Goal: Find specific page/section: Find specific page/section

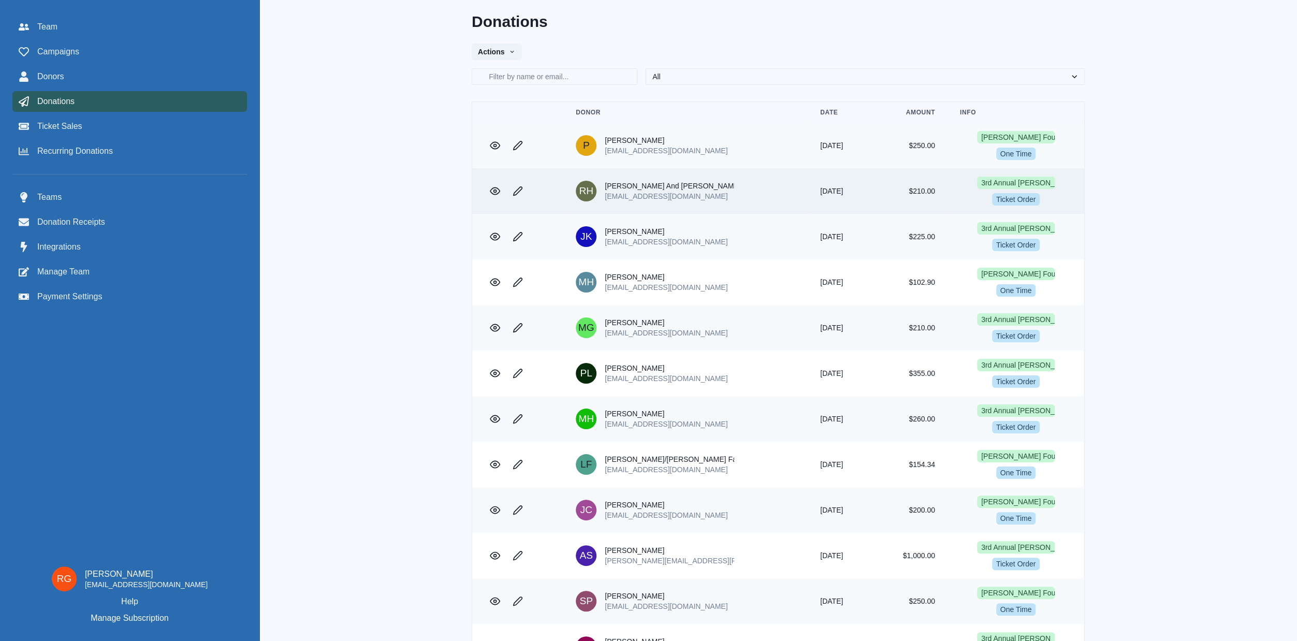
click at [1015, 199] on span "Ticket Order" at bounding box center [1016, 199] width 48 height 12
click at [615, 193] on p "[EMAIL_ADDRESS][DOMAIN_NAME]" at bounding box center [669, 196] width 129 height 10
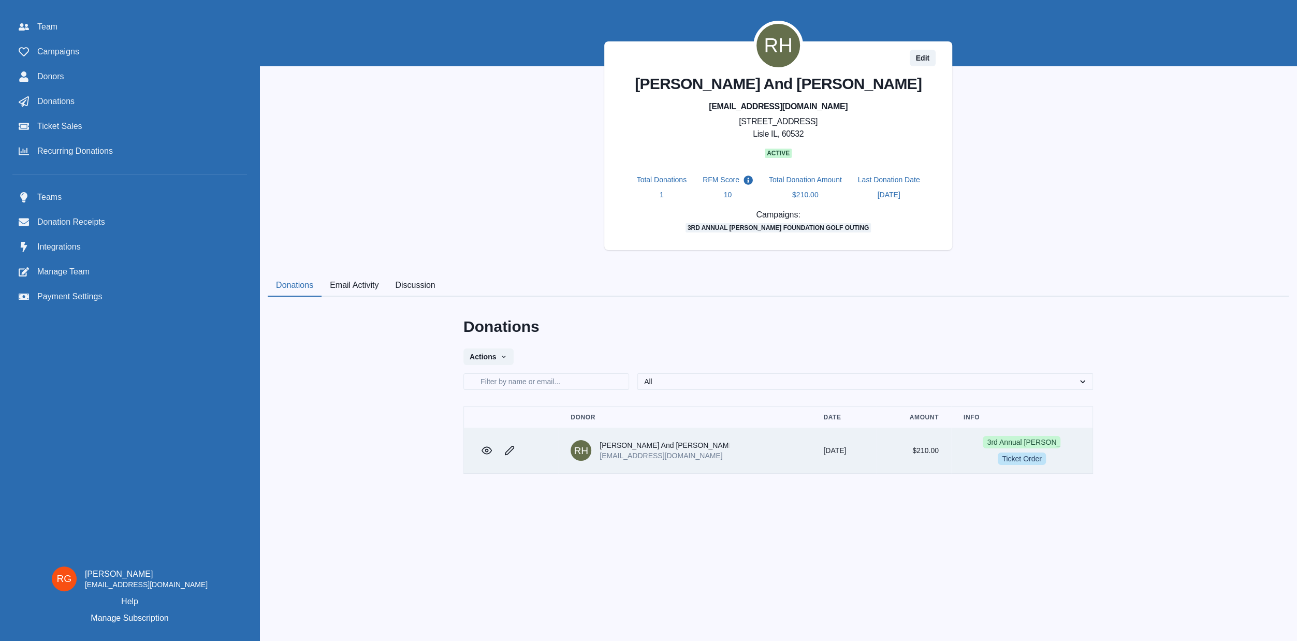
click at [1002, 460] on span "Ticket Order" at bounding box center [1021, 458] width 48 height 12
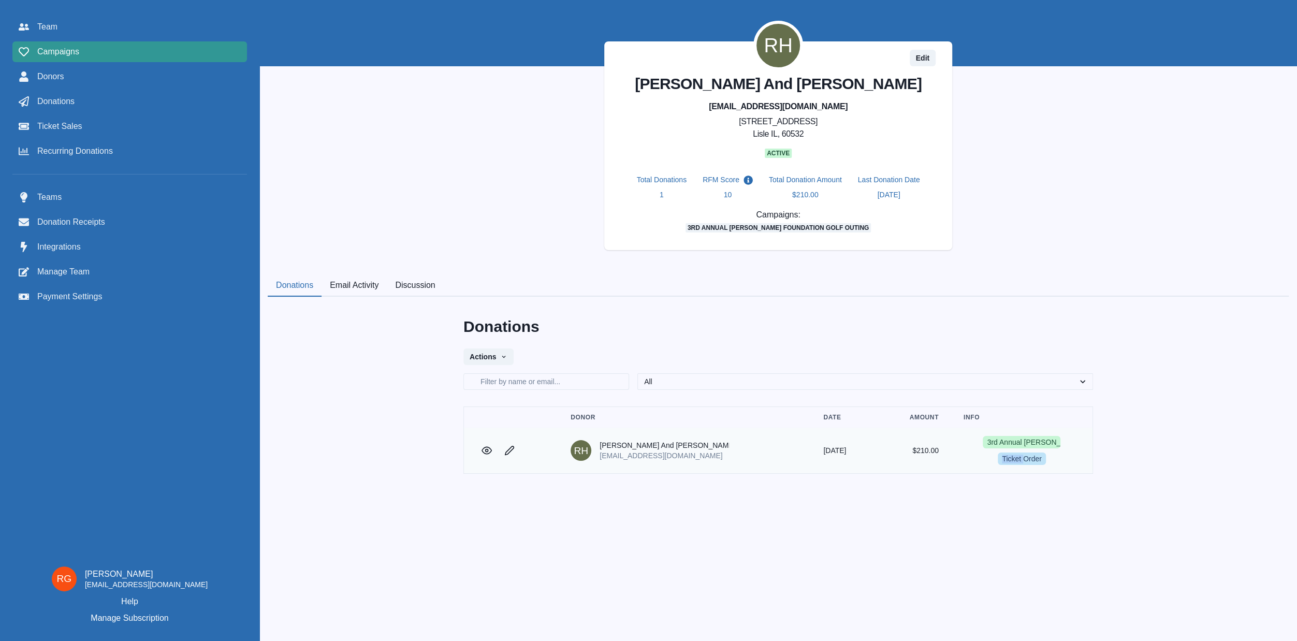
click at [53, 54] on span "Campaigns" at bounding box center [58, 52] width 42 height 12
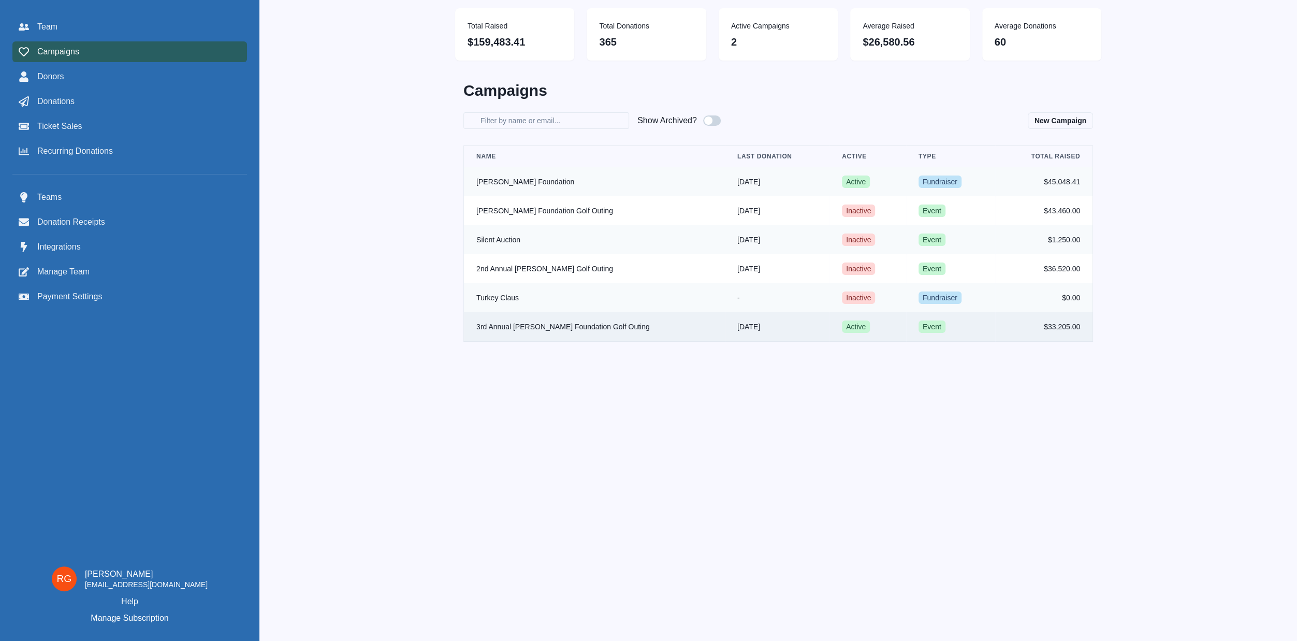
click at [566, 323] on td "3rd Annual [PERSON_NAME] Foundation Golf Outing" at bounding box center [594, 327] width 261 height 30
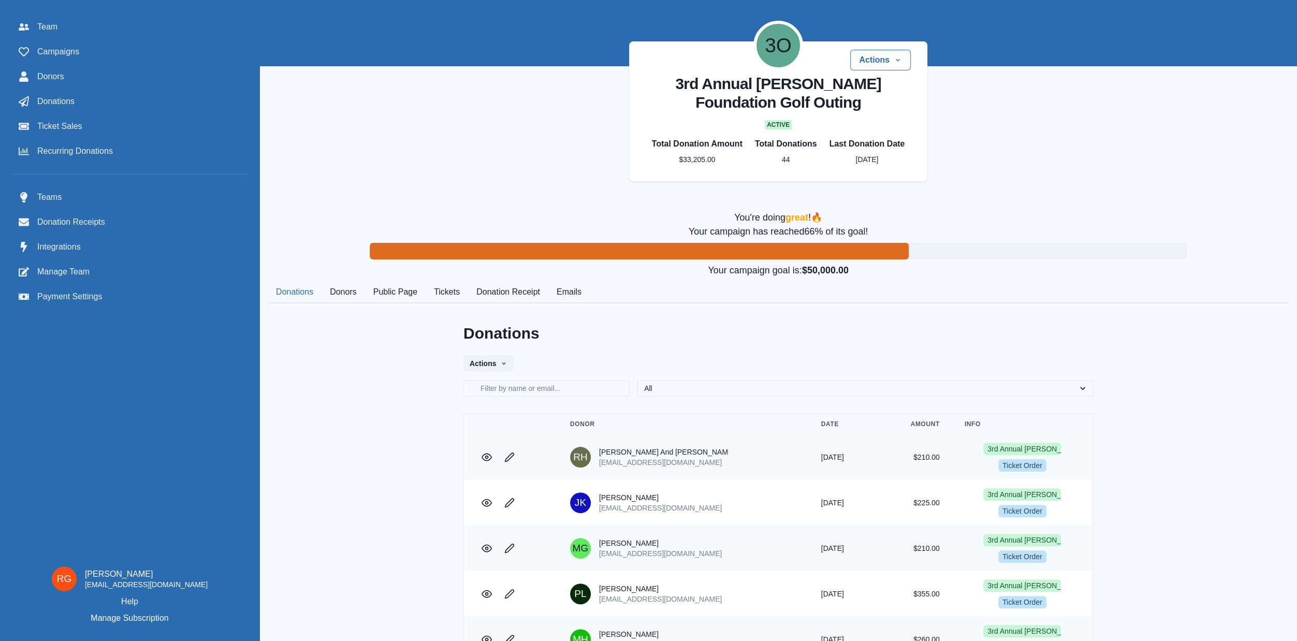
click at [63, 126] on span "Ticket Sales" at bounding box center [59, 126] width 45 height 12
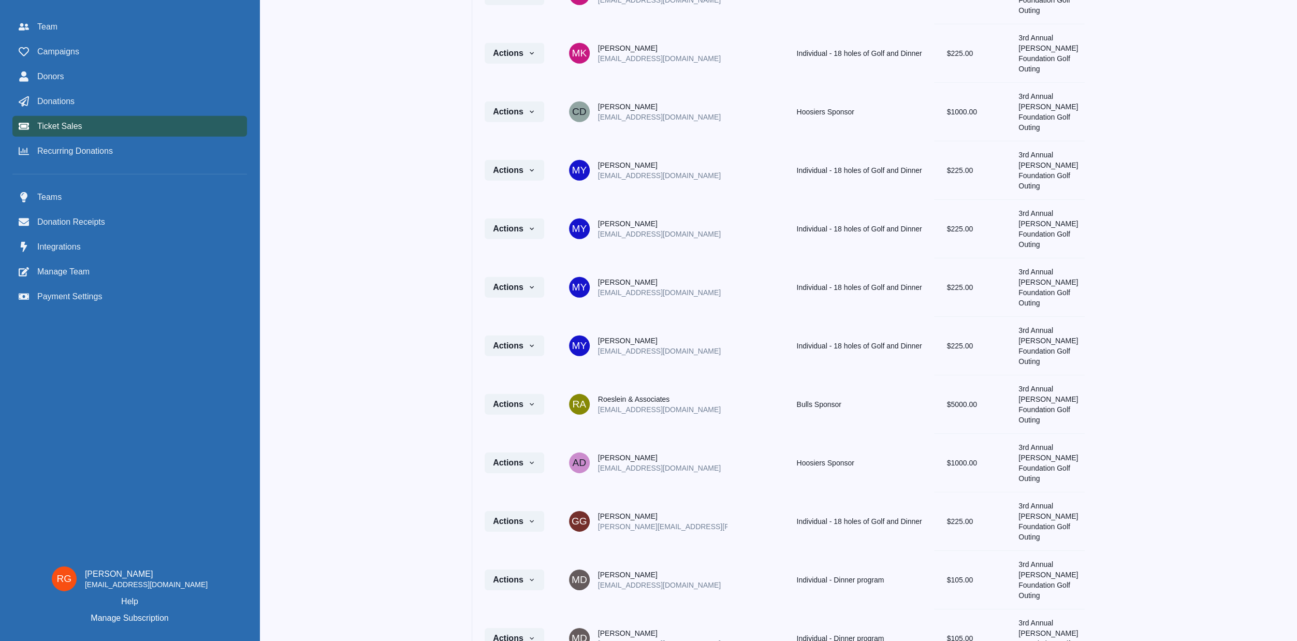
scroll to position [2770, 0]
